Goal: Transaction & Acquisition: Purchase product/service

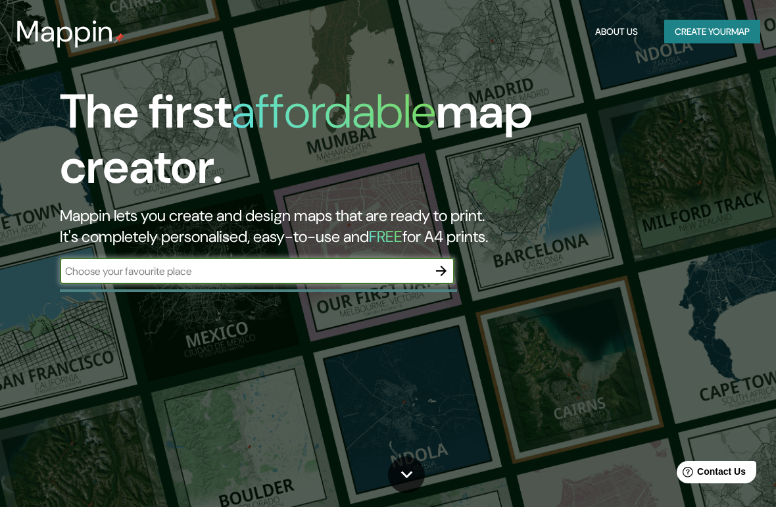
click at [119, 273] on input "text" at bounding box center [244, 271] width 368 height 15
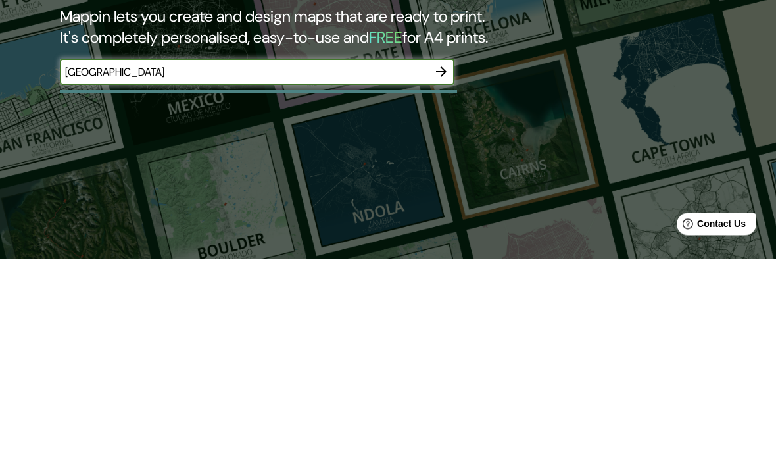
type input "barcelona"
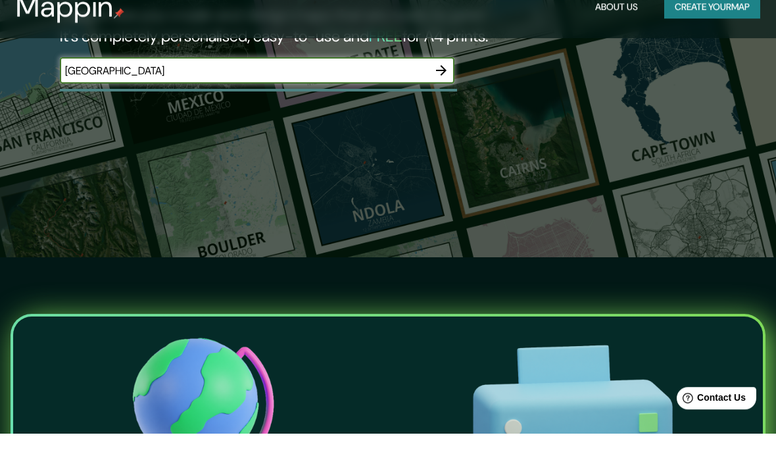
click at [443, 90] on icon "button" at bounding box center [441, 95] width 11 height 11
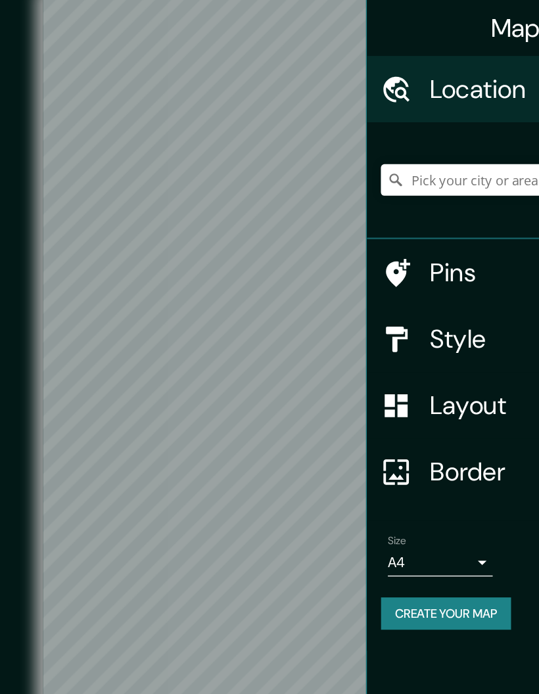
click at [352, 257] on h4 "Style" at bounding box center [417, 255] width 189 height 24
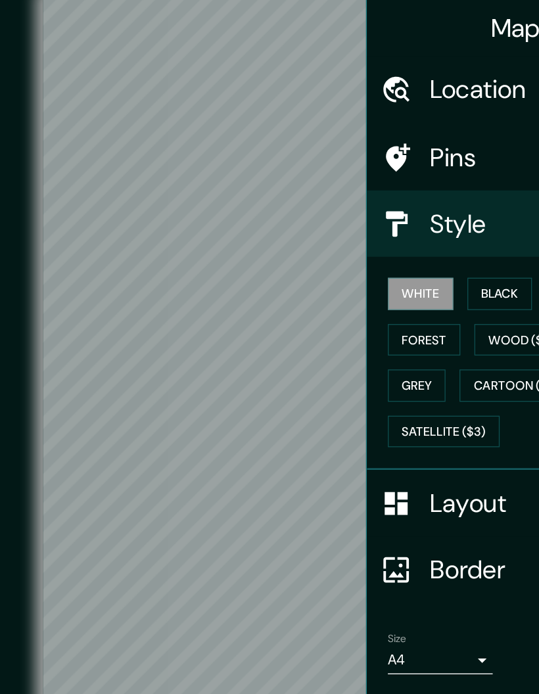
click at [388, 223] on button "Black" at bounding box center [376, 221] width 49 height 24
click at [377, 257] on button "Wood ($2)" at bounding box center [392, 256] width 71 height 24
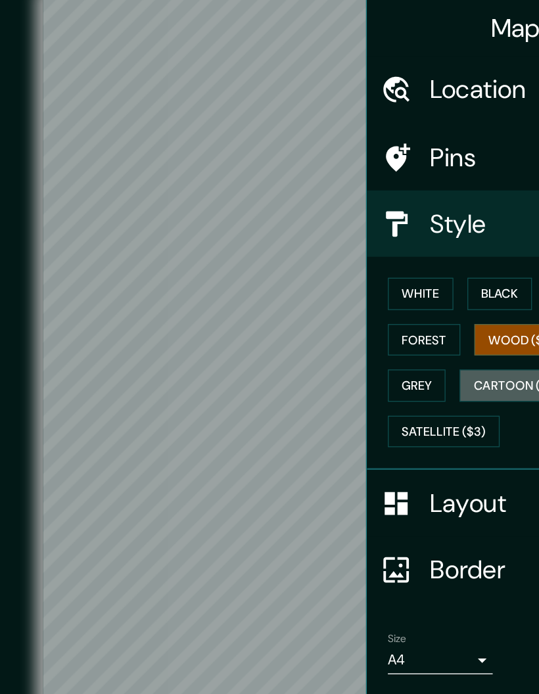
click at [374, 291] on button "Cartoon ($2)" at bounding box center [388, 290] width 85 height 24
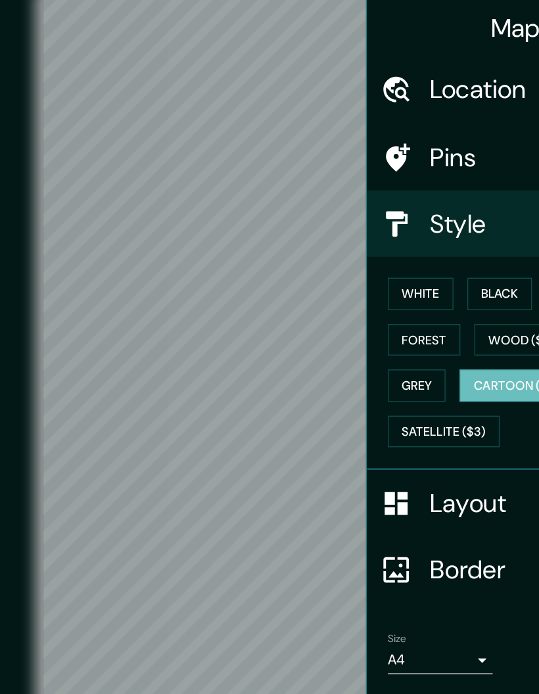
click at [376, 255] on button "Wood ($2)" at bounding box center [392, 256] width 71 height 24
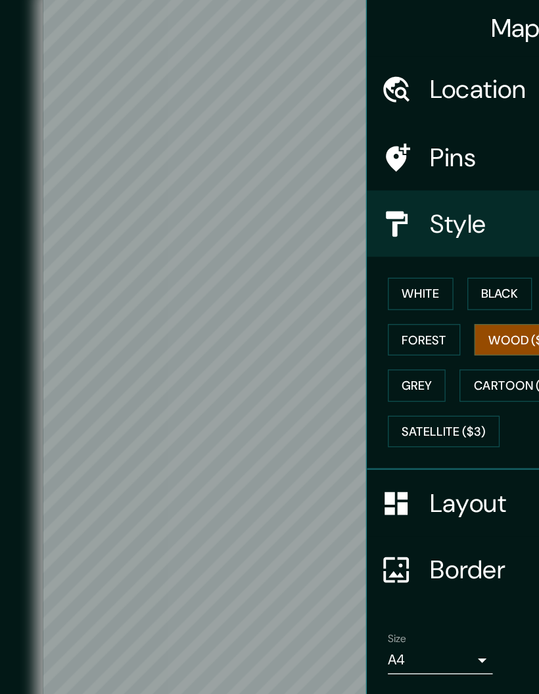
click at [317, 296] on button "Grey" at bounding box center [313, 290] width 43 height 24
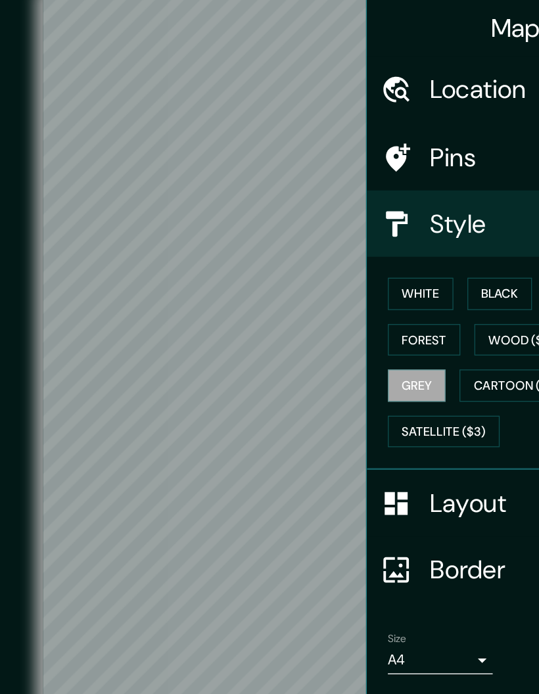
click at [328, 223] on button "White" at bounding box center [316, 221] width 49 height 24
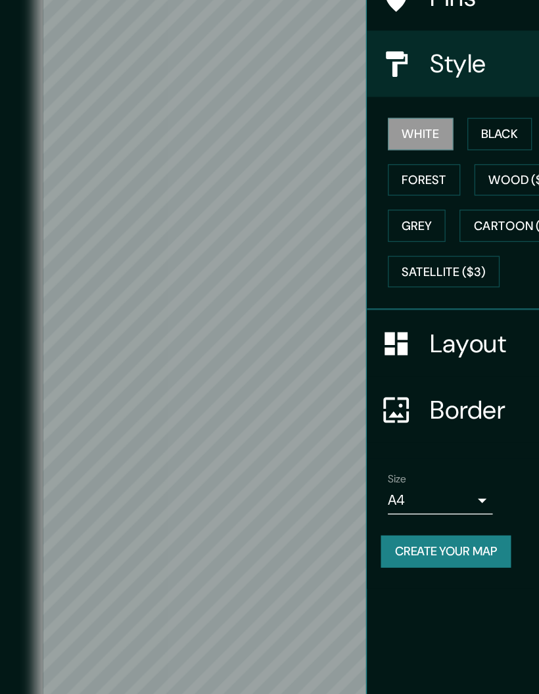
click at [364, 506] on button "Create your map" at bounding box center [336, 535] width 98 height 24
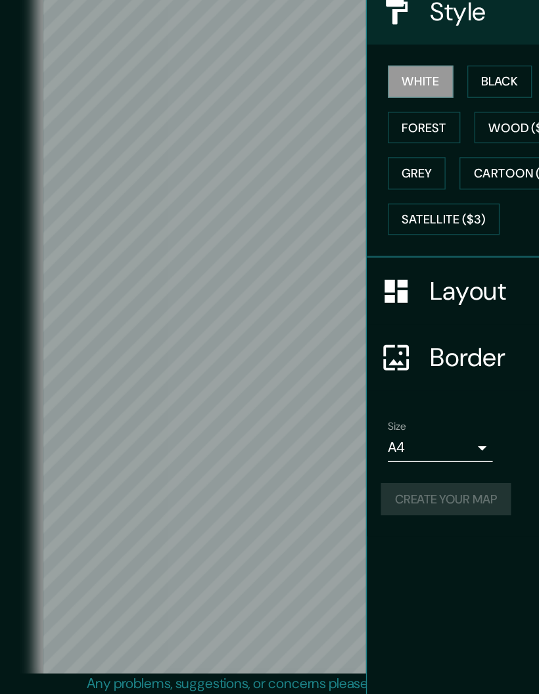
click at [377, 209] on button "Black" at bounding box center [376, 221] width 49 height 24
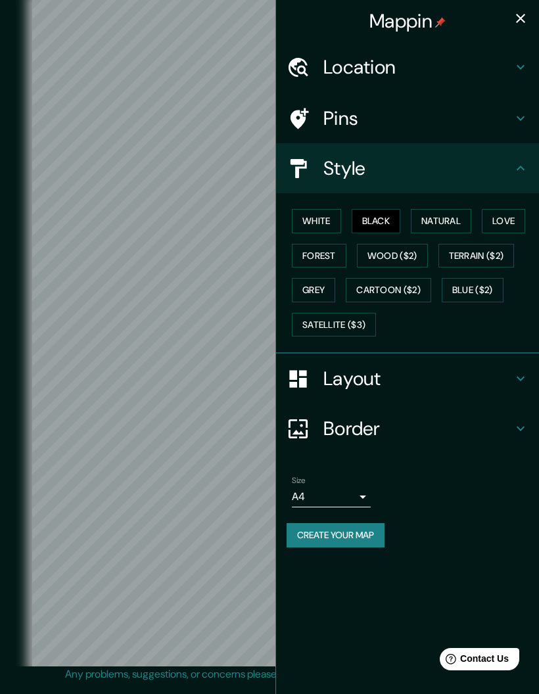
click at [504, 225] on button "Love" at bounding box center [503, 221] width 43 height 24
click at [356, 506] on button "Create your map" at bounding box center [336, 535] width 98 height 24
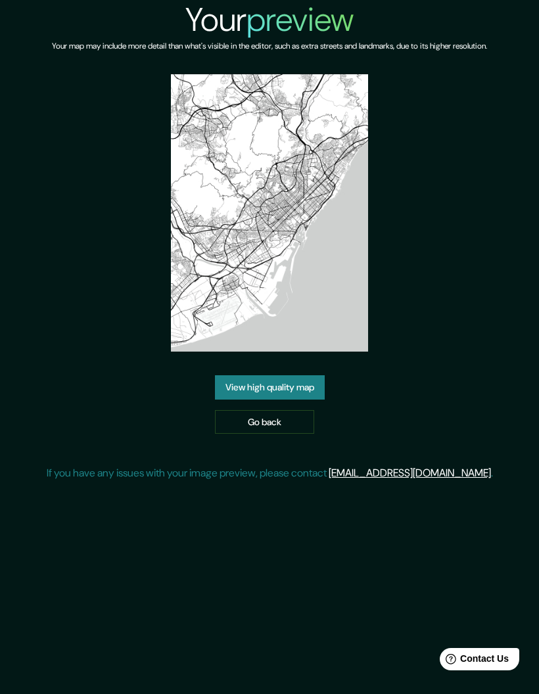
click at [316, 400] on link "View high quality map" at bounding box center [270, 387] width 110 height 24
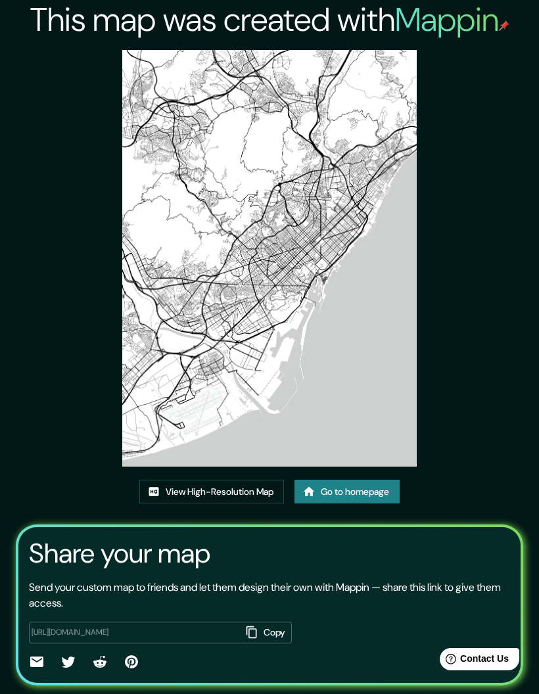
click at [268, 504] on link "View High-Resolution Map" at bounding box center [211, 492] width 145 height 24
